Goal: Communication & Community: Ask a question

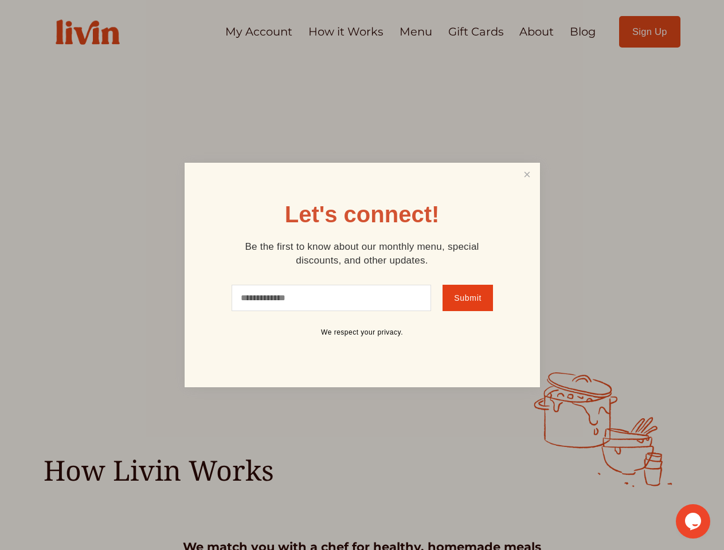
click at [526, 174] on link "Close" at bounding box center [527, 174] width 22 height 21
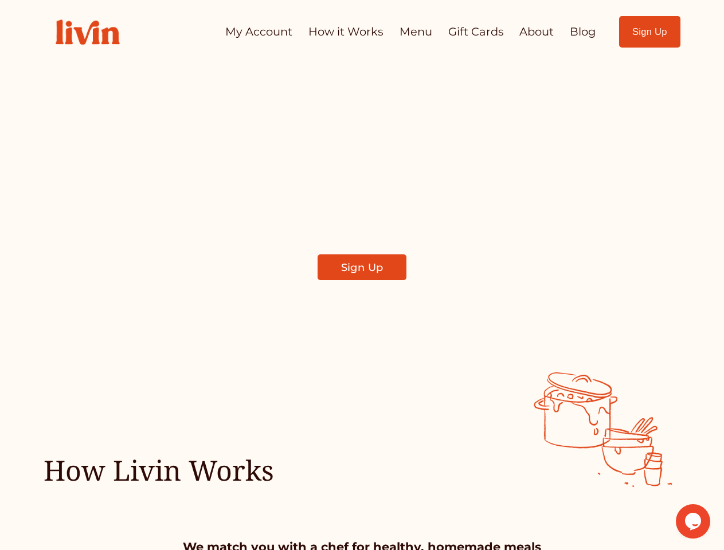
click at [693, 521] on icon "Chat widget" at bounding box center [693, 521] width 16 height 17
